Goal: Task Accomplishment & Management: Manage account settings

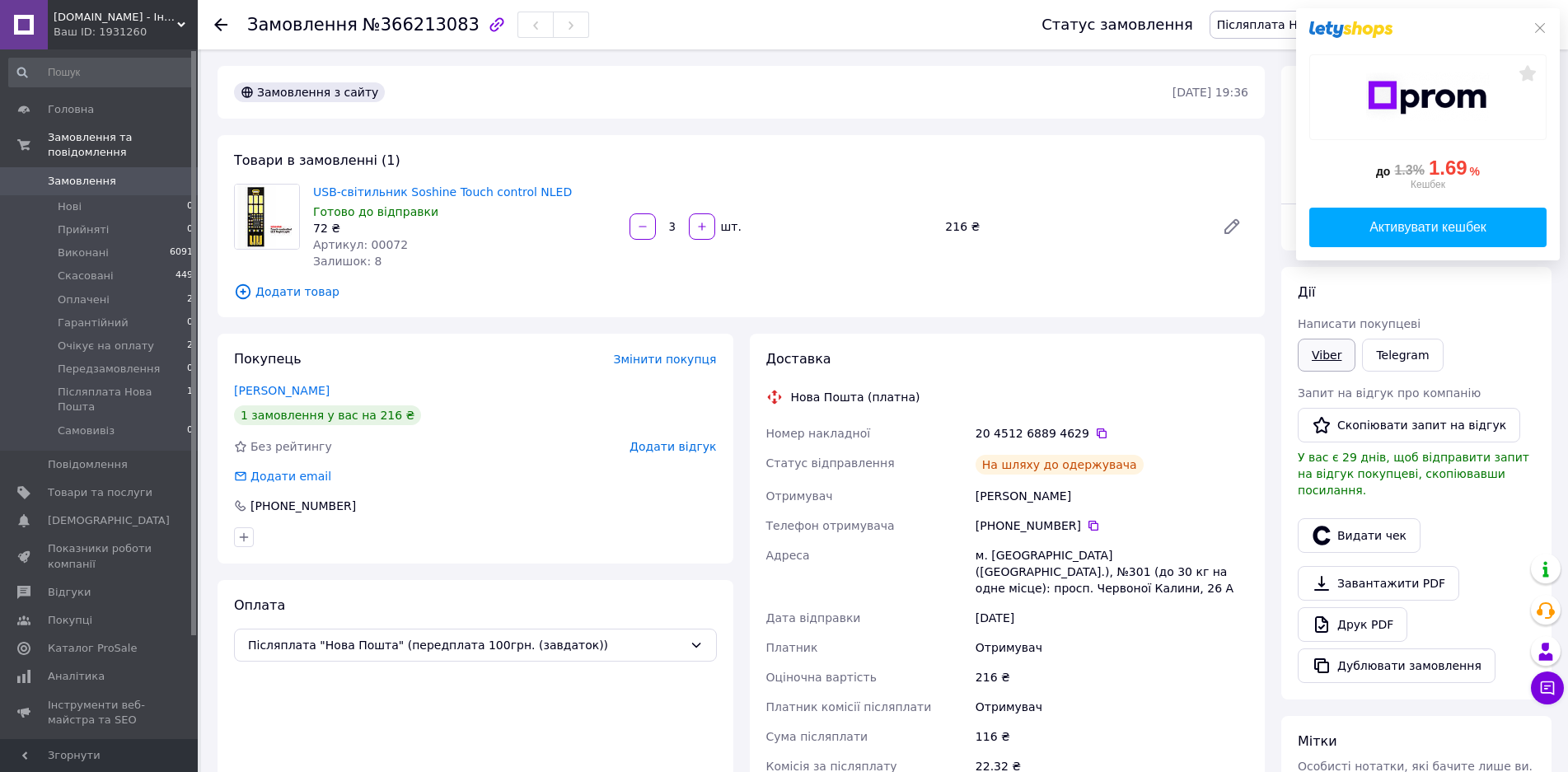
click at [1326, 348] on link "Viber" at bounding box center [1326, 355] width 58 height 33
click at [1541, 26] on icon at bounding box center [1539, 27] width 13 height 13
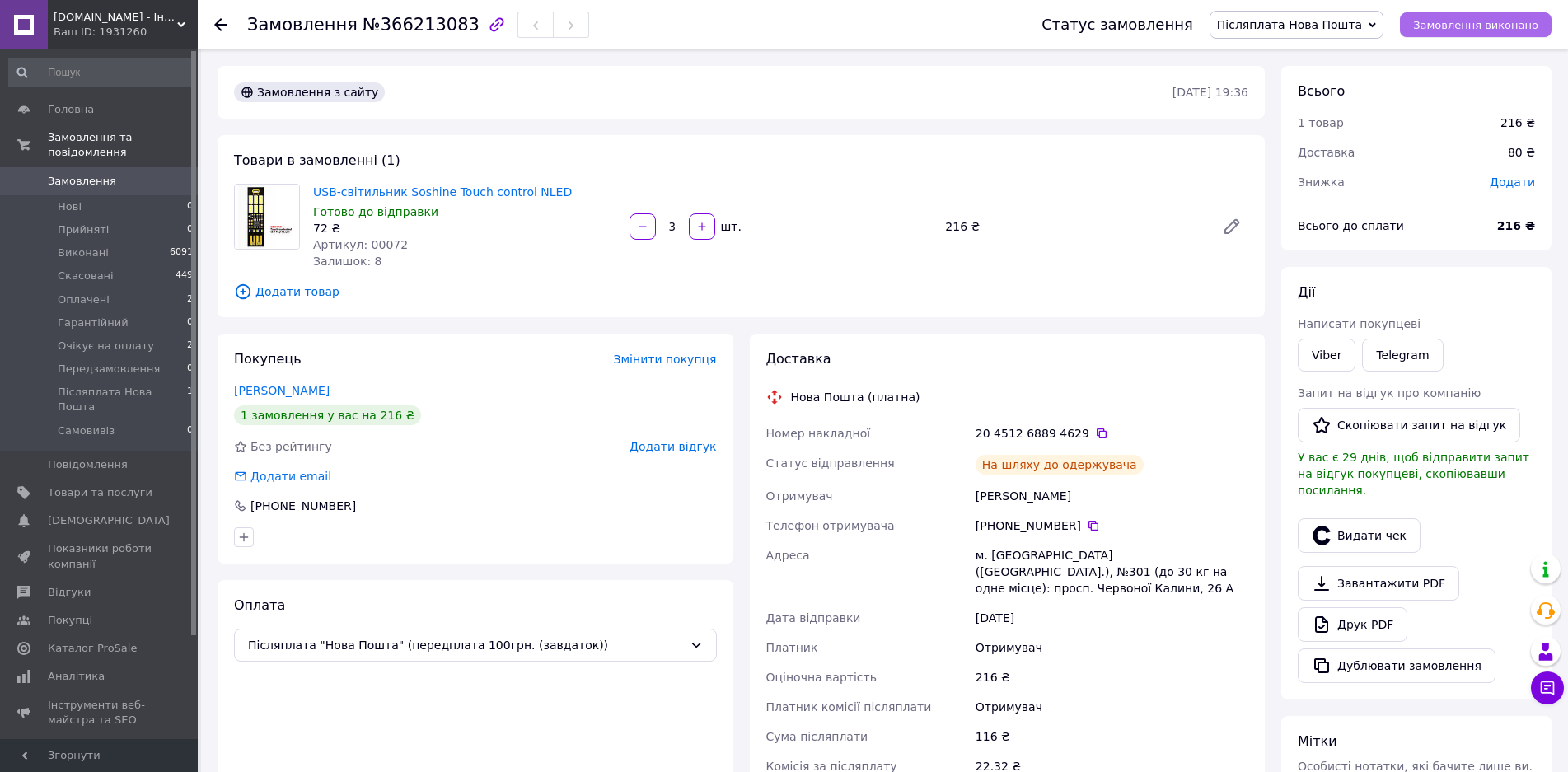
click at [1486, 28] on span "Замовлення виконано" at bounding box center [1475, 25] width 125 height 12
